Goal: Communication & Community: Answer question/provide support

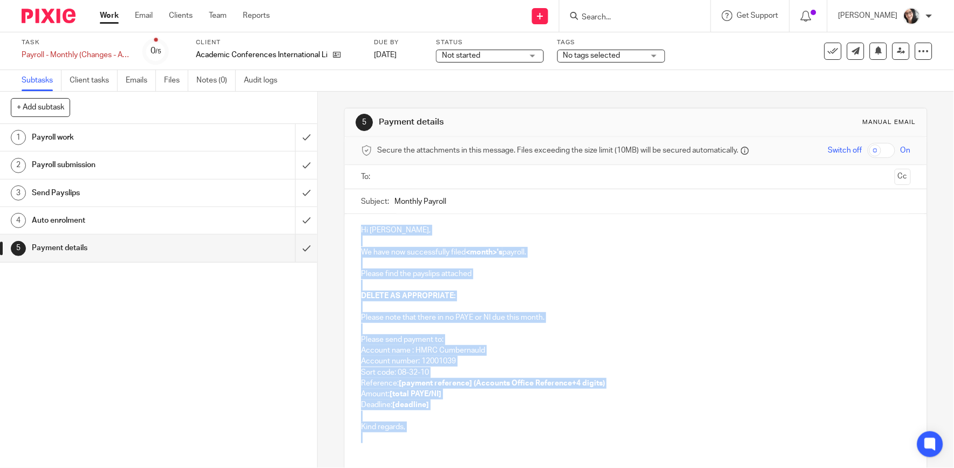
drag, startPoint x: 407, startPoint y: 443, endPoint x: 347, endPoint y: 179, distance: 271.0
click at [347, 179] on form "Secure the attachments in this message. Files exceeding the size limit (10MB) w…" at bounding box center [636, 334] width 582 height 395
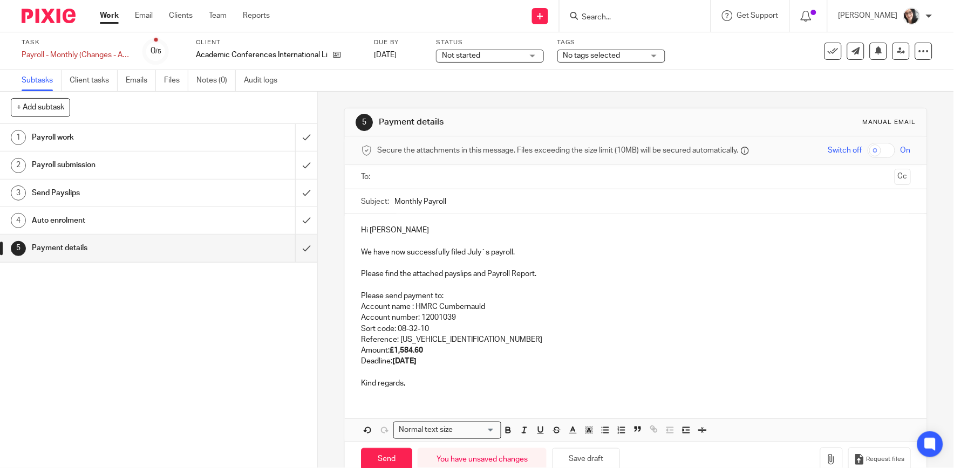
click at [477, 340] on p "Reference: 475PY015348532604" at bounding box center [635, 339] width 549 height 11
click at [416, 364] on strong "20th August 2025" at bounding box center [404, 362] width 24 height 8
click at [503, 197] on input "Monthly Payroll" at bounding box center [652, 201] width 516 height 24
click at [466, 199] on input "Monthly Payroll August" at bounding box center [652, 201] width 516 height 24
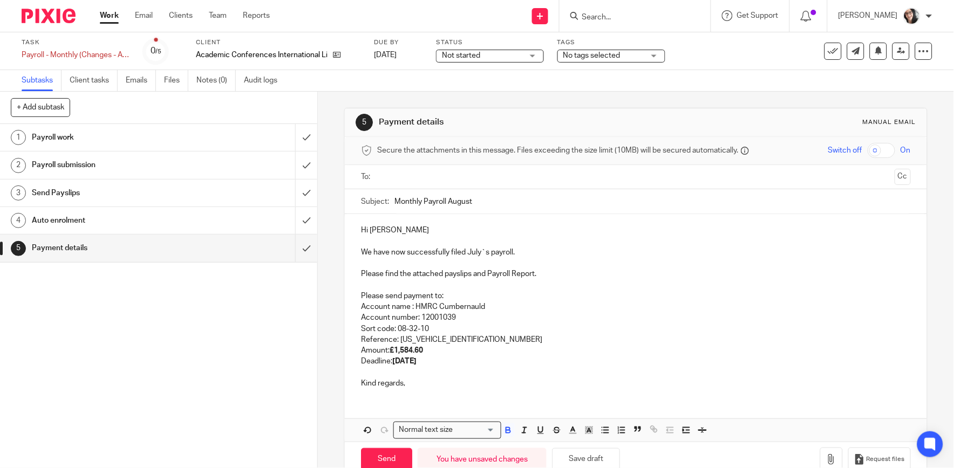
click at [466, 199] on input "Monthly Payroll August" at bounding box center [652, 201] width 516 height 24
type input "Monthly Payroll August"
click at [432, 175] on input "text" at bounding box center [635, 177] width 509 height 12
drag, startPoint x: 475, startPoint y: 252, endPoint x: 484, endPoint y: 259, distance: 11.9
click at [474, 259] on p "We have now successfully filed July`s payroll." at bounding box center [635, 254] width 549 height 11
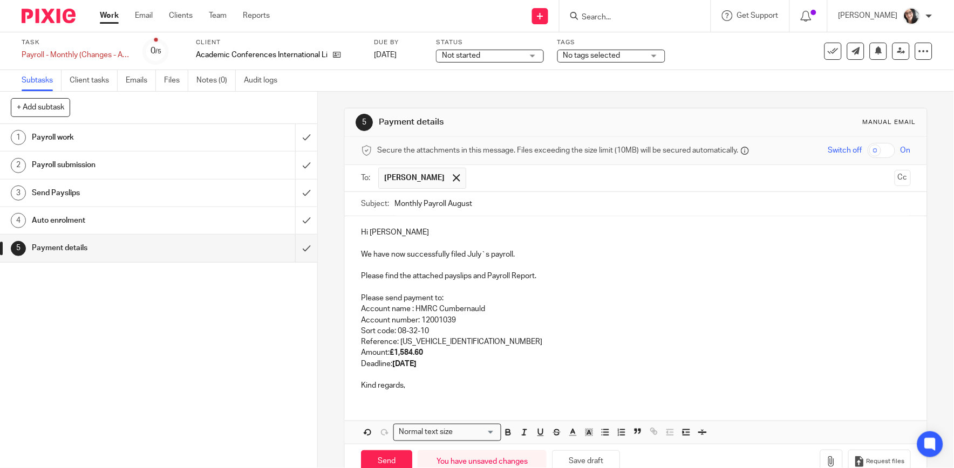
click at [473, 257] on p "We have now successfully filed July`s payroll." at bounding box center [635, 254] width 549 height 11
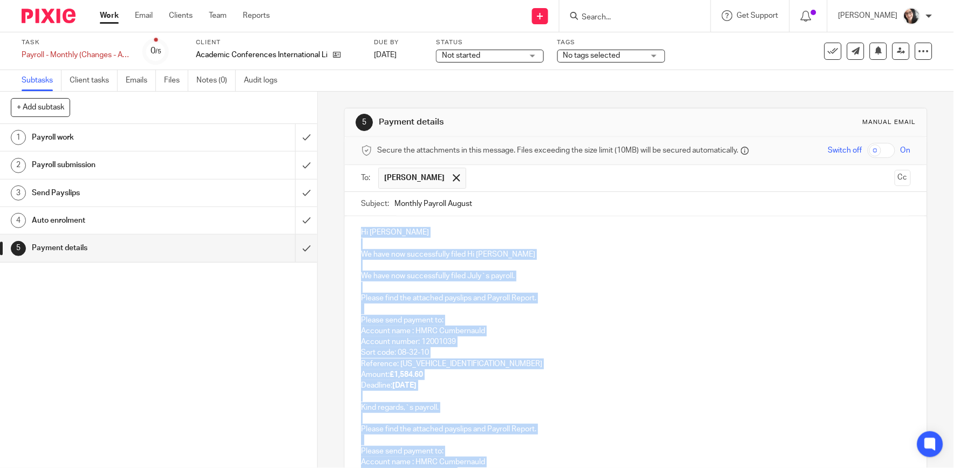
drag, startPoint x: 406, startPoint y: 371, endPoint x: 352, endPoint y: 91, distance: 285.6
click at [352, 91] on main "Task Payroll - Monthly (Changes - ACIL) Save Payroll - Monthly (Changes - ACIL)…" at bounding box center [477, 234] width 954 height 468
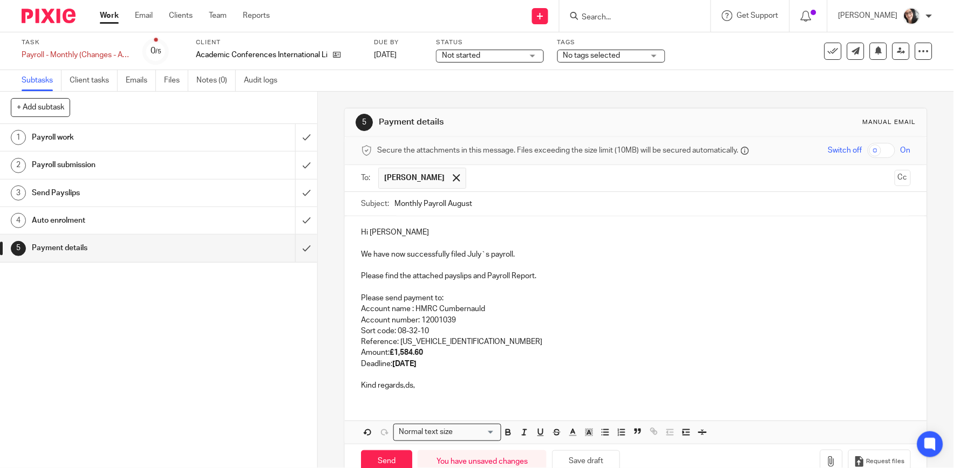
drag, startPoint x: 349, startPoint y: 87, endPoint x: 352, endPoint y: 108, distance: 21.4
click at [351, 100] on main "Task Payroll - Monthly (Changes - ACIL) Save Payroll - Monthly (Changes - ACIL)…" at bounding box center [477, 234] width 954 height 468
click at [472, 257] on p "We have now successfully filed July`s payroll." at bounding box center [635, 254] width 549 height 11
click at [479, 349] on p "Amount: £1,584.60" at bounding box center [635, 352] width 549 height 11
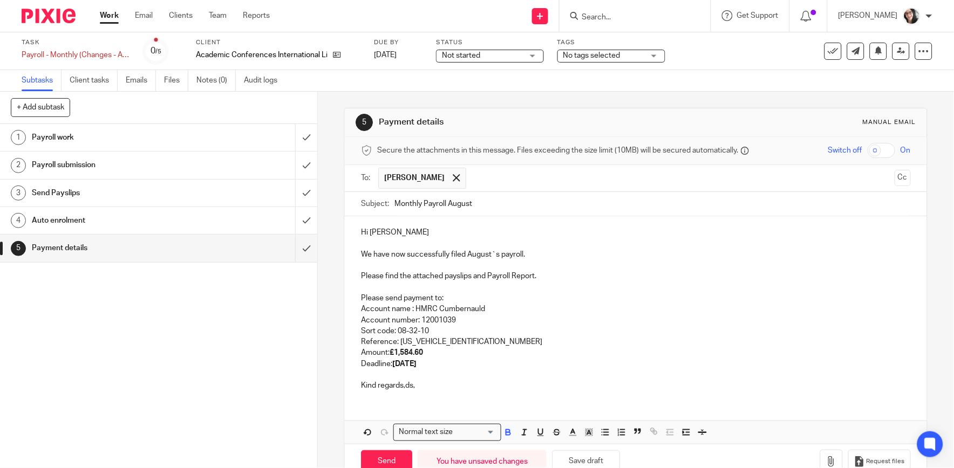
click at [479, 337] on p "Reference: 475PY015348532604" at bounding box center [635, 342] width 549 height 11
click at [416, 367] on strong "20th August 2025" at bounding box center [404, 364] width 24 height 8
drag, startPoint x: 425, startPoint y: 354, endPoint x: 394, endPoint y: 358, distance: 30.4
click at [394, 358] on p "Amount: £1,584.60" at bounding box center [635, 352] width 549 height 11
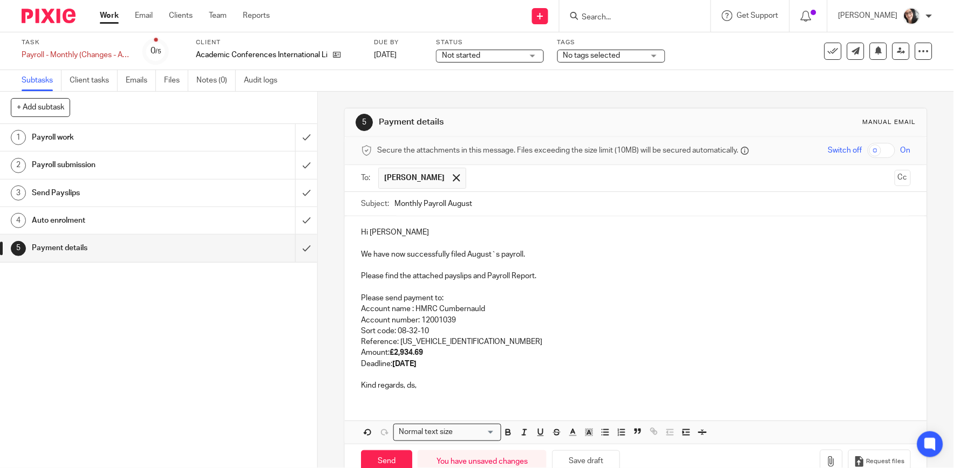
click at [428, 387] on p "Kind regards, ds," at bounding box center [635, 385] width 549 height 11
click at [484, 281] on p "Please find the attached payslips and Payroll Report." at bounding box center [635, 276] width 549 height 11
click at [532, 276] on p "Please find the attached payslips, Payroll Report." at bounding box center [635, 276] width 549 height 11
click at [826, 464] on icon "button" at bounding box center [831, 461] width 11 height 11
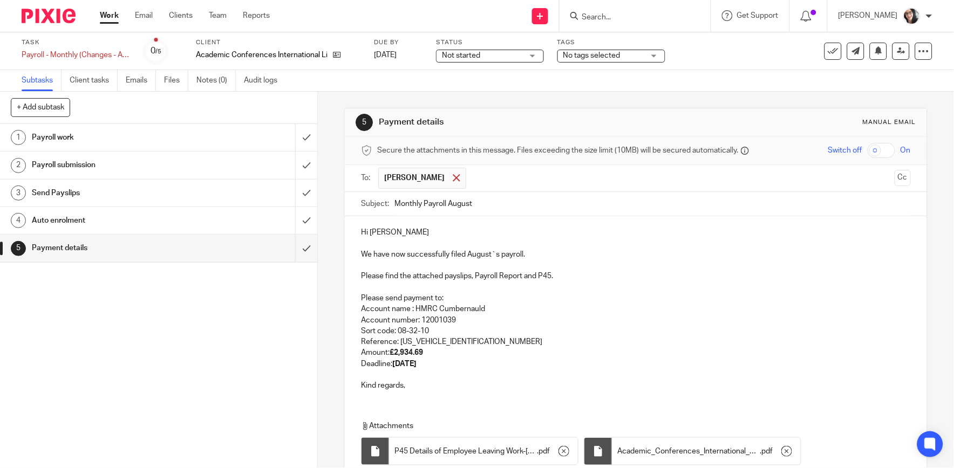
click at [453, 179] on span at bounding box center [456, 177] width 7 height 7
click at [456, 179] on input "text" at bounding box center [635, 177] width 509 height 12
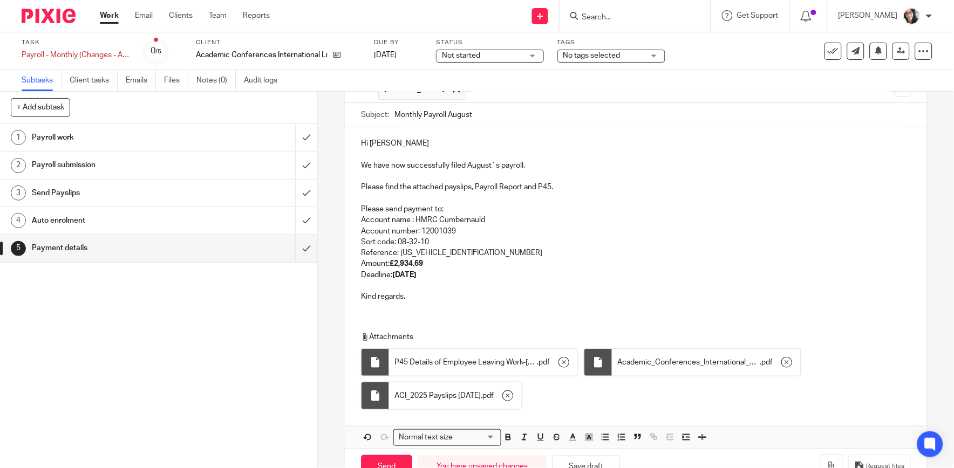
scroll to position [120, 0]
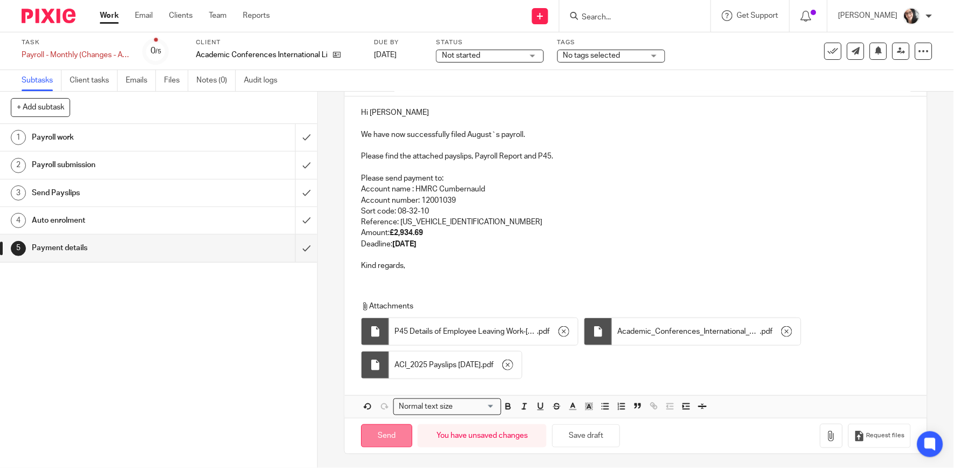
click at [388, 440] on input "Send" at bounding box center [386, 436] width 51 height 23
type input "Sent"
click at [828, 49] on body "Work Email Clients Team Reports Work Email Clients Team Reports Settings Send n…" at bounding box center [477, 234] width 954 height 468
